Goal: Check status

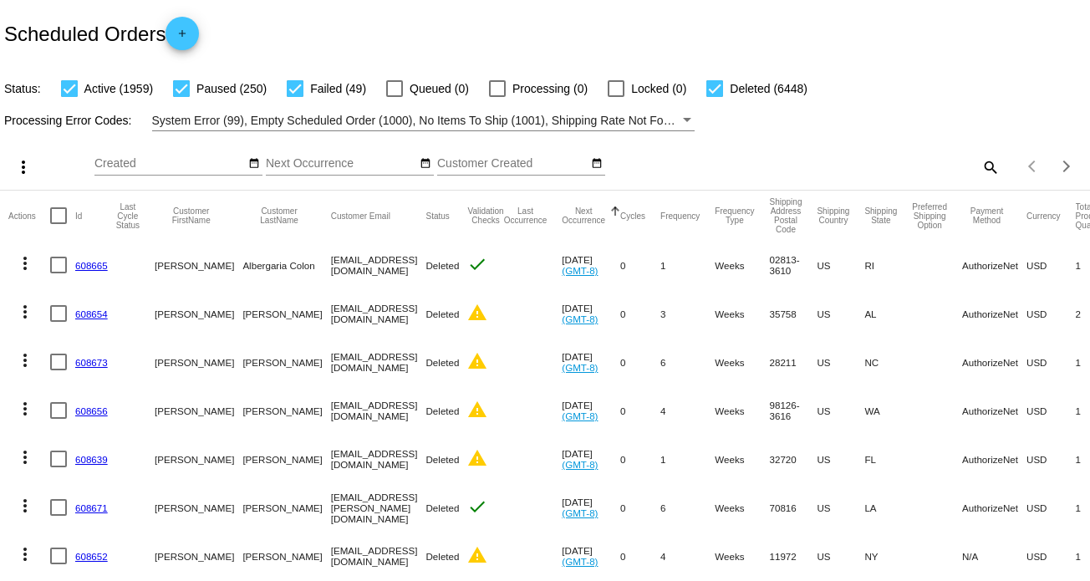
click at [985, 169] on mat-icon "search" at bounding box center [989, 167] width 20 height 26
click at [837, 156] on div "Search" at bounding box center [864, 159] width 272 height 33
paste input "[EMAIL_ADDRESS][DOMAIN_NAME]"
type input "[EMAIL_ADDRESS][DOMAIN_NAME]"
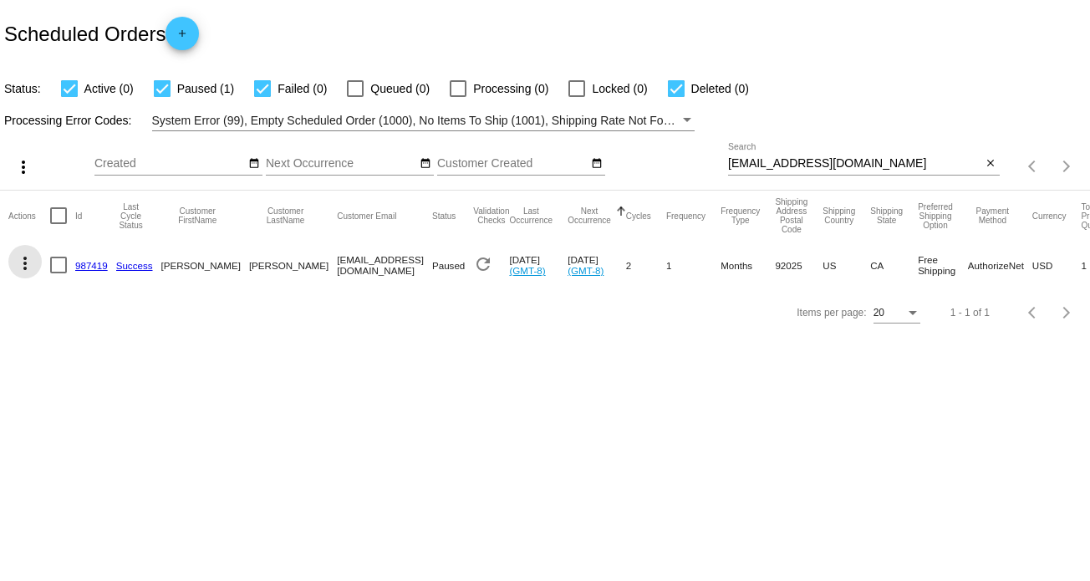
click at [30, 264] on mat-icon "more_vert" at bounding box center [25, 263] width 20 height 20
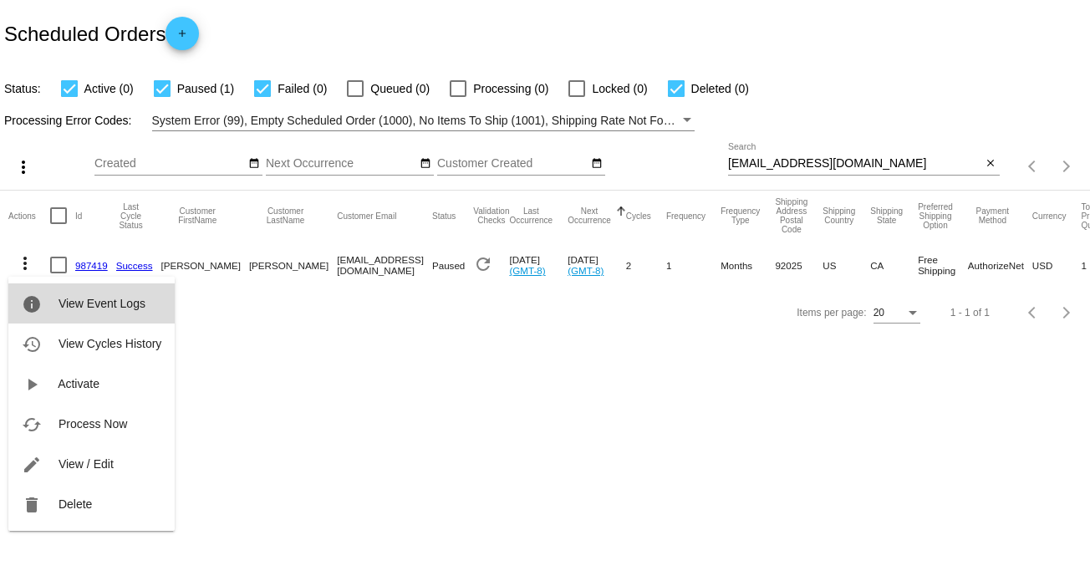
click at [125, 315] on button "info View Event Logs" at bounding box center [91, 303] width 166 height 40
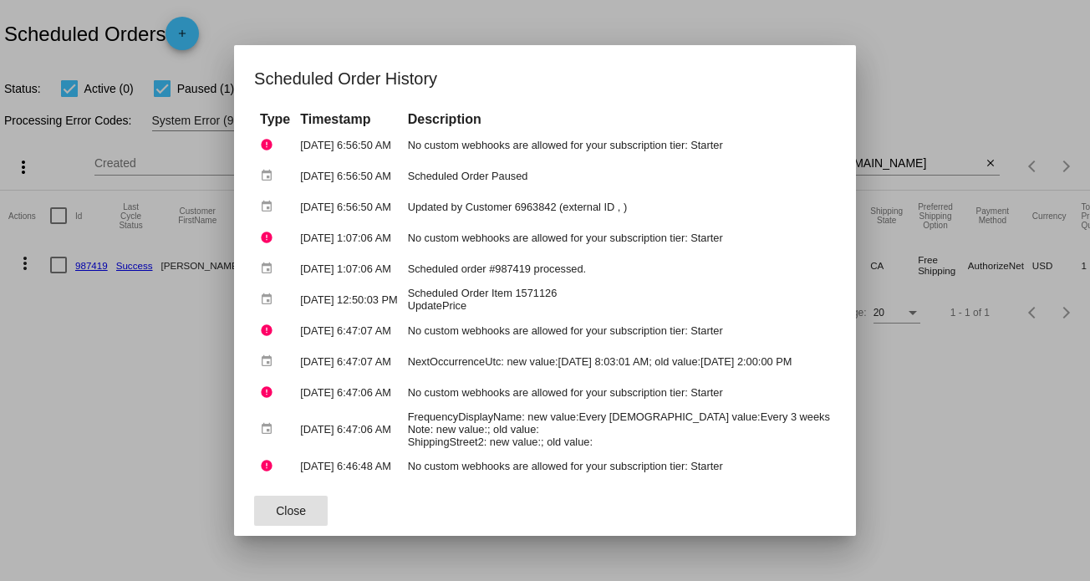
click at [899, 419] on div at bounding box center [545, 290] width 1090 height 581
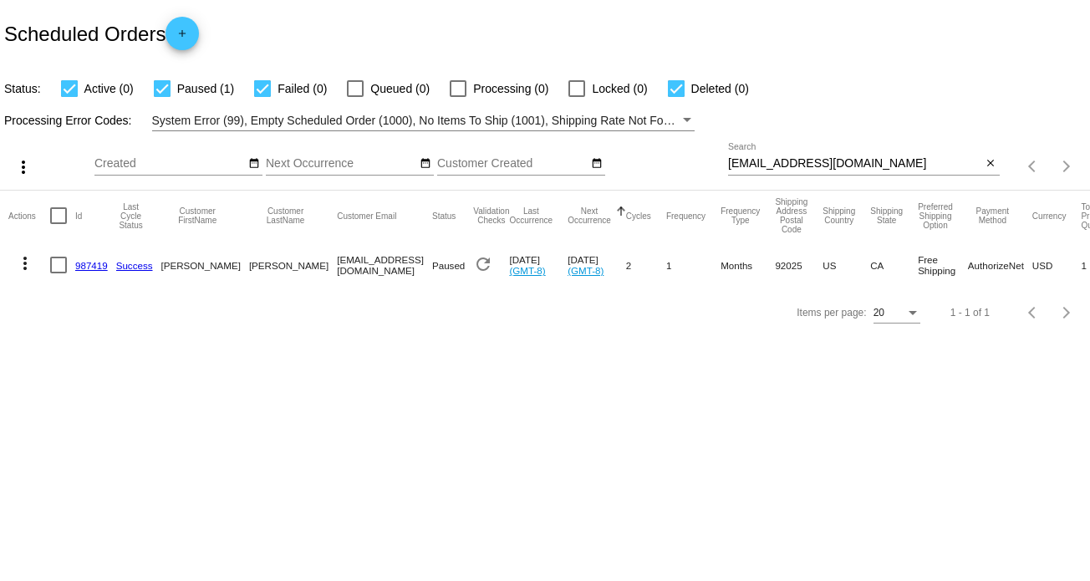
click at [31, 266] on mat-icon "more_vert" at bounding box center [25, 263] width 20 height 20
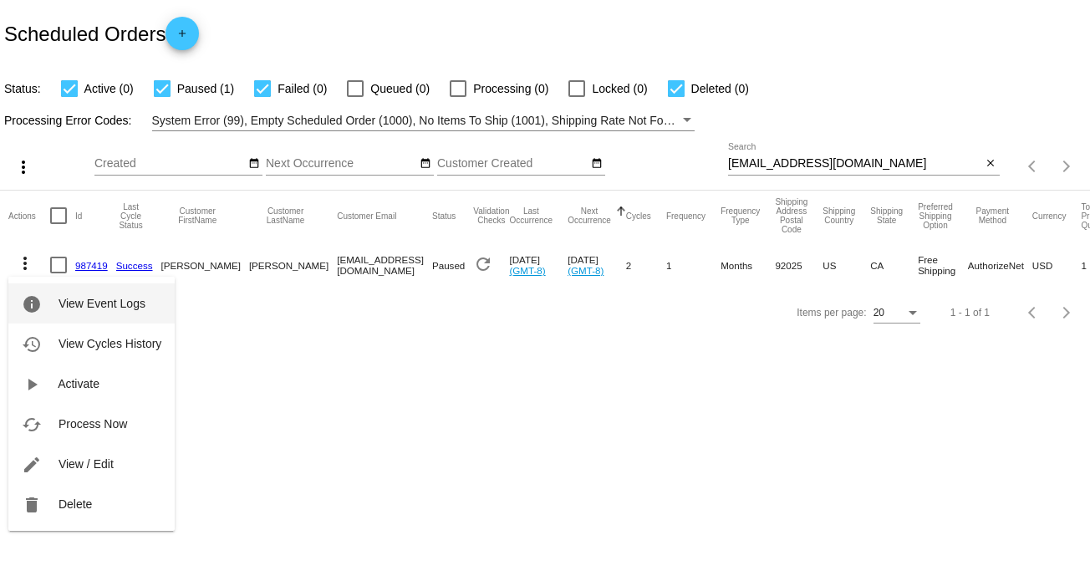
click at [100, 310] on button "info View Event Logs" at bounding box center [91, 303] width 166 height 40
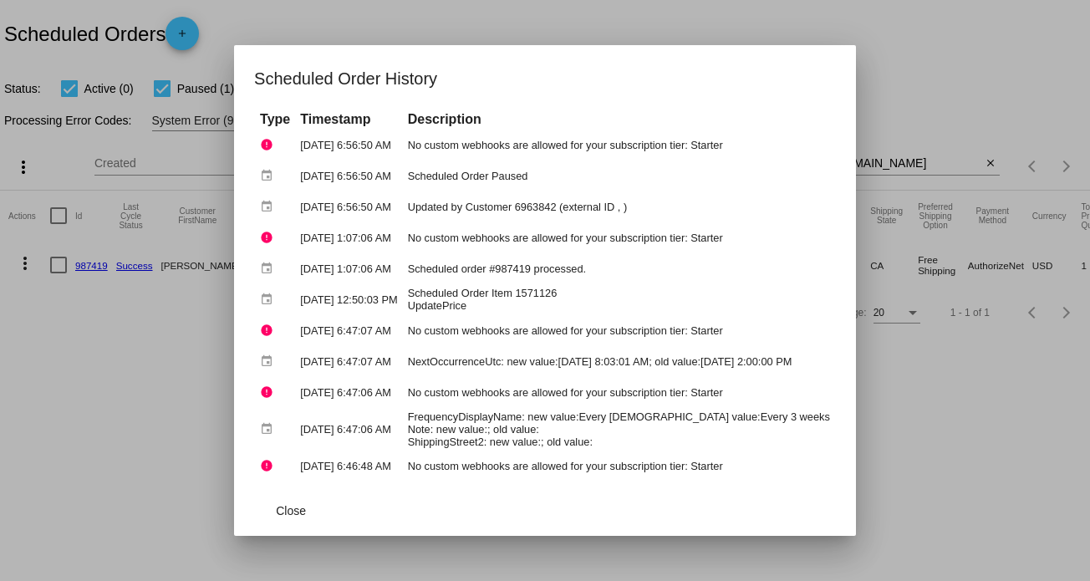
click at [1026, 465] on div at bounding box center [545, 290] width 1090 height 581
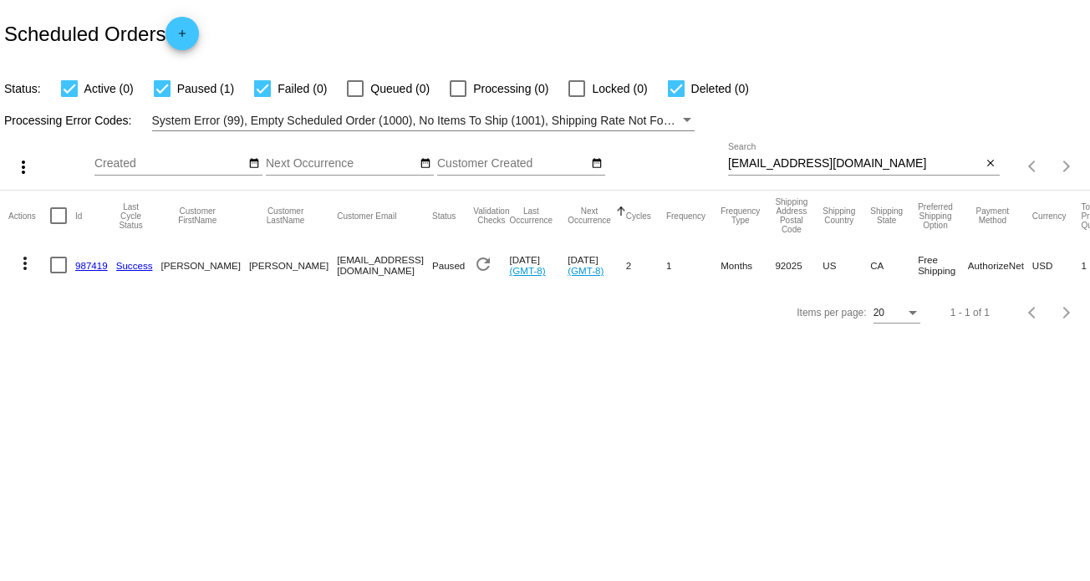
click at [445, 455] on body "Scheduled Orders add Status: Active (0) Paused (1) Failed (0) Queued (0) Proces…" at bounding box center [545, 290] width 1090 height 581
